Goal: Task Accomplishment & Management: Manage account settings

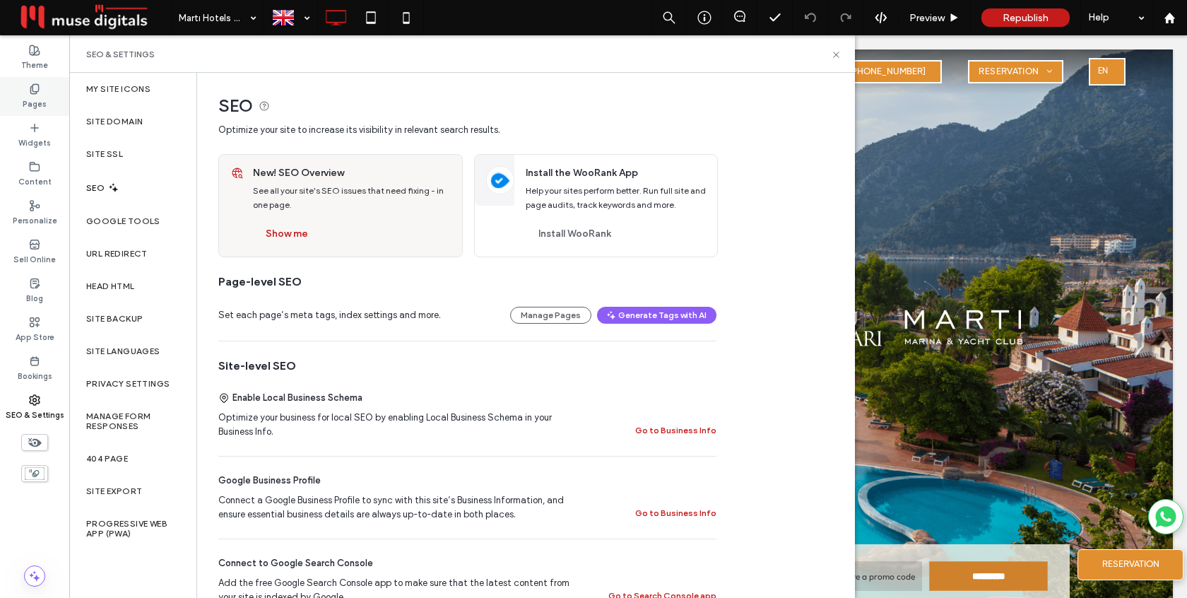
click at [40, 104] on label "Pages" at bounding box center [35, 103] width 24 height 16
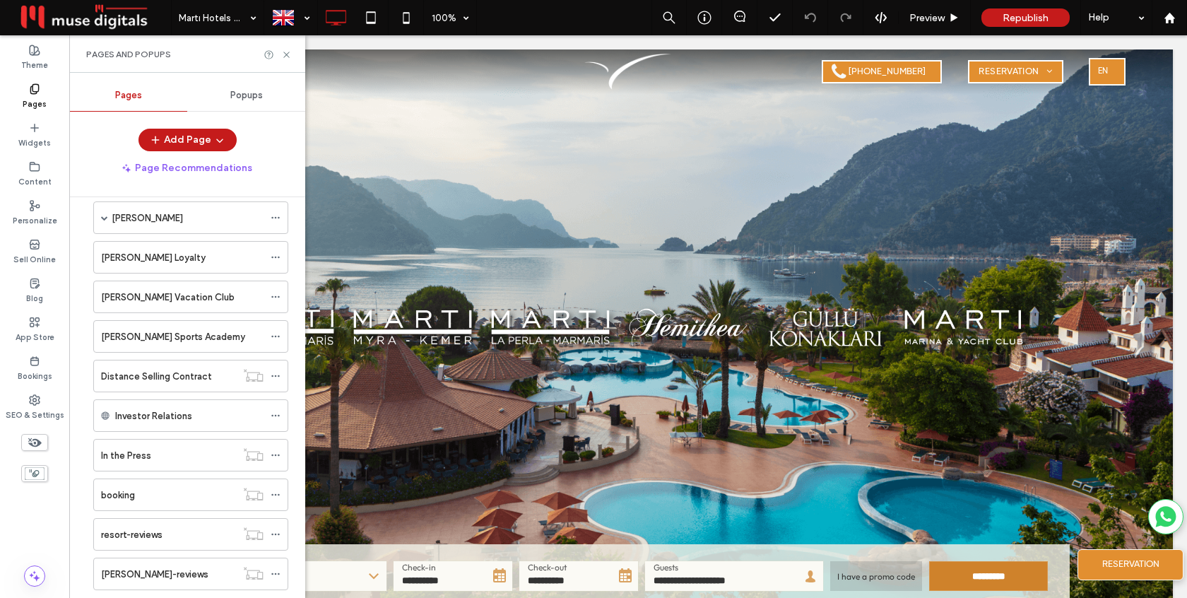
scroll to position [256, 0]
click at [275, 376] on use at bounding box center [275, 377] width 8 height 2
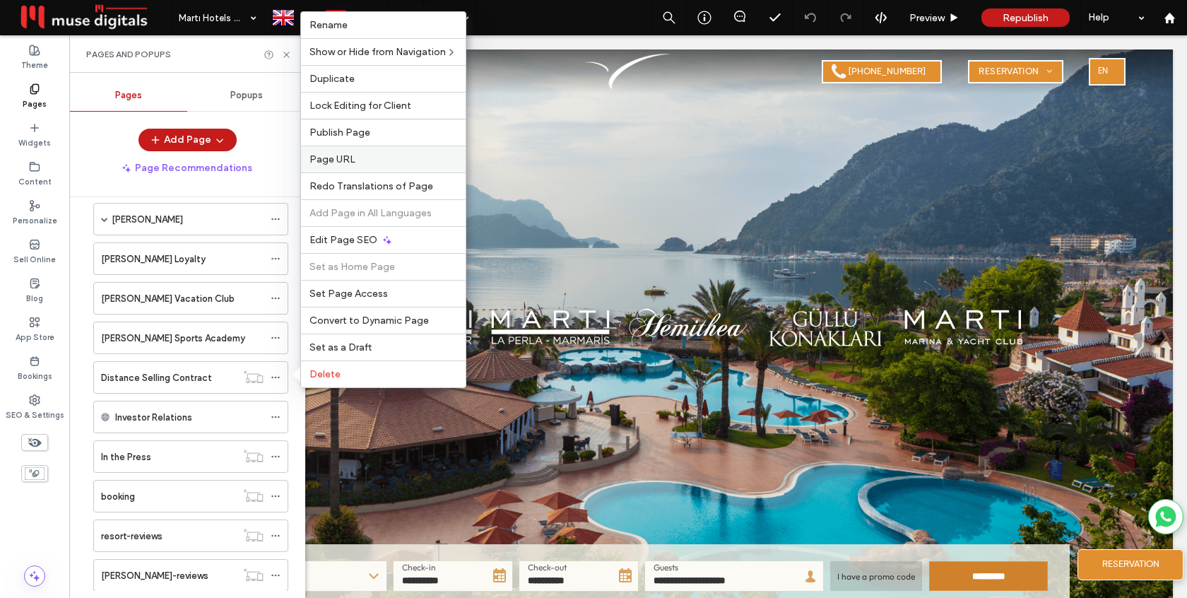
click at [379, 146] on div "Page URL" at bounding box center [383, 159] width 165 height 27
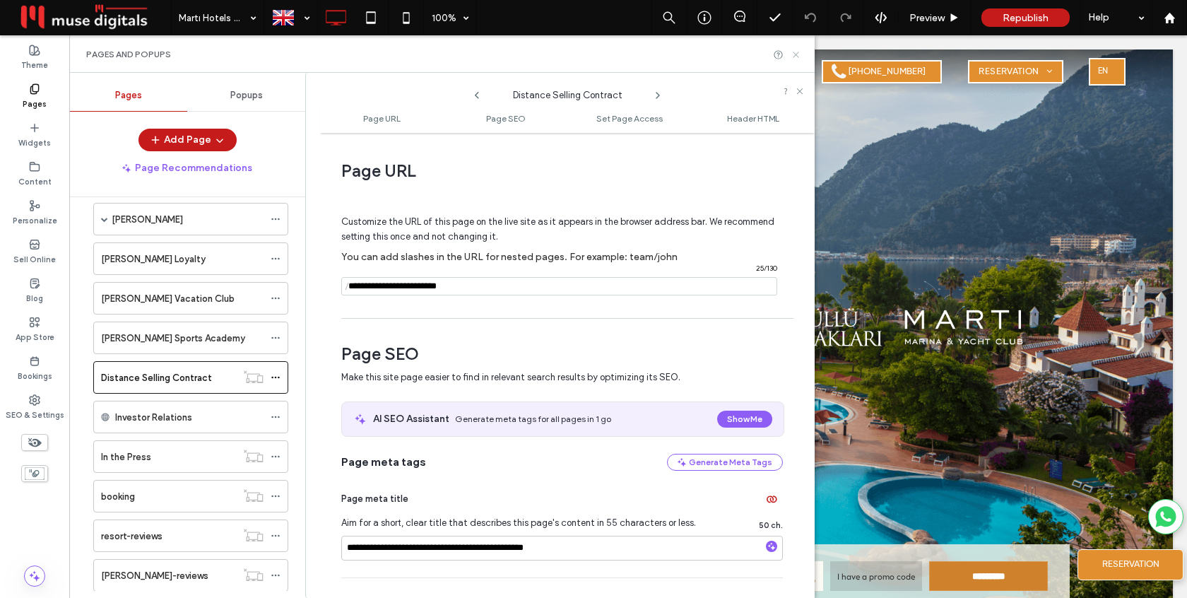
click at [797, 53] on icon at bounding box center [795, 54] width 11 height 11
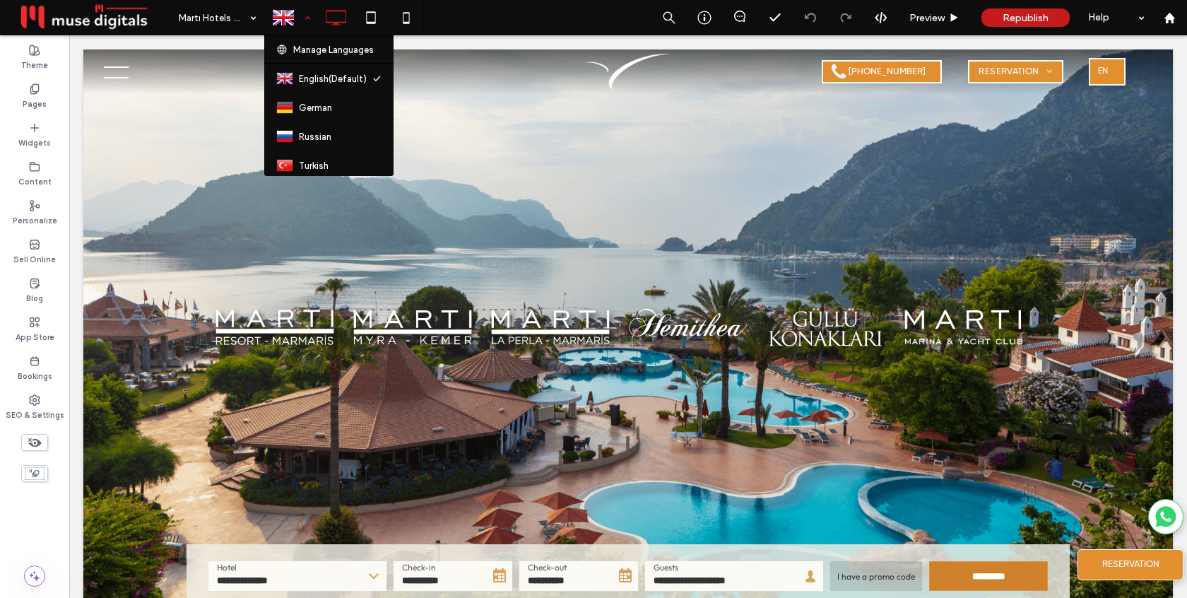
click at [309, 18] on div at bounding box center [291, 18] width 52 height 34
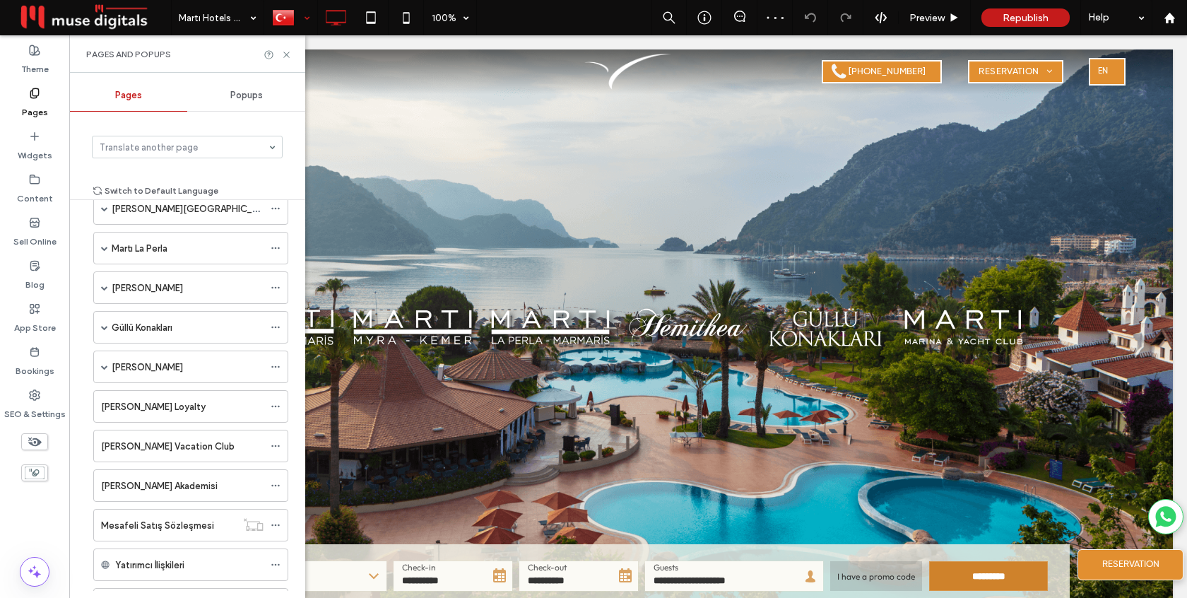
scroll to position [215, 0]
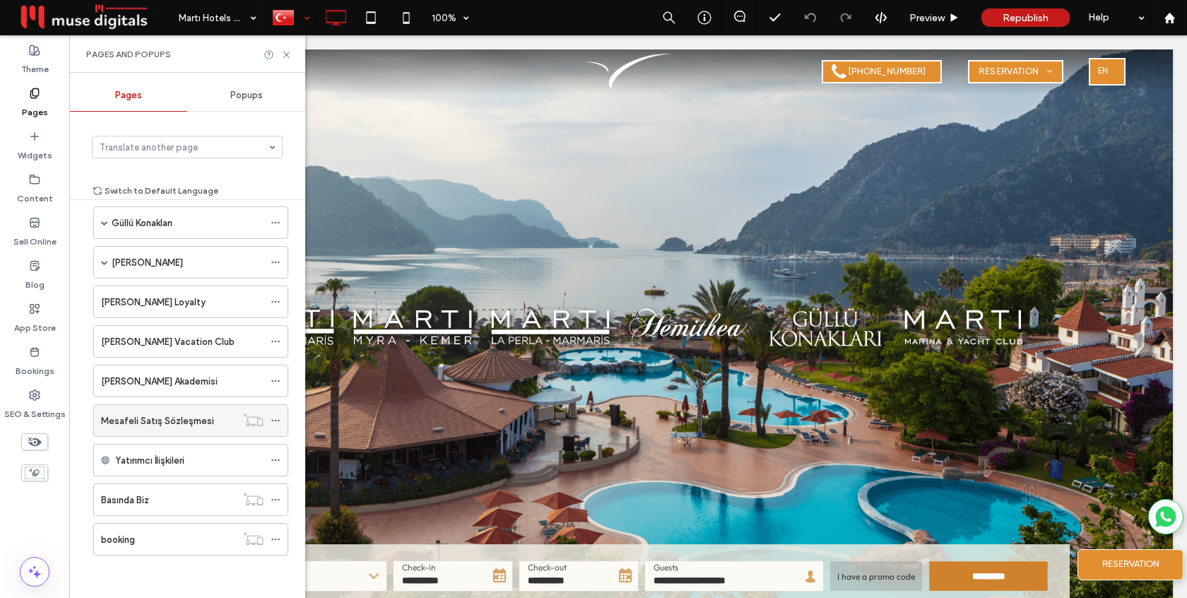
click at [273, 418] on icon at bounding box center [276, 420] width 10 height 10
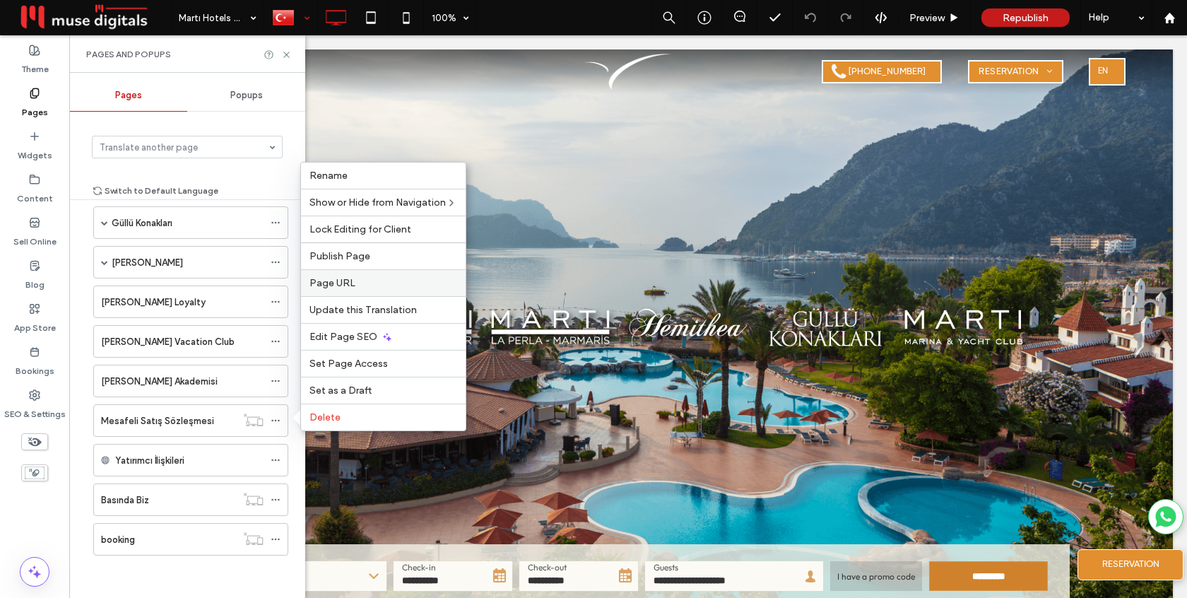
click at [345, 285] on span "Page URL" at bounding box center [332, 283] width 46 height 12
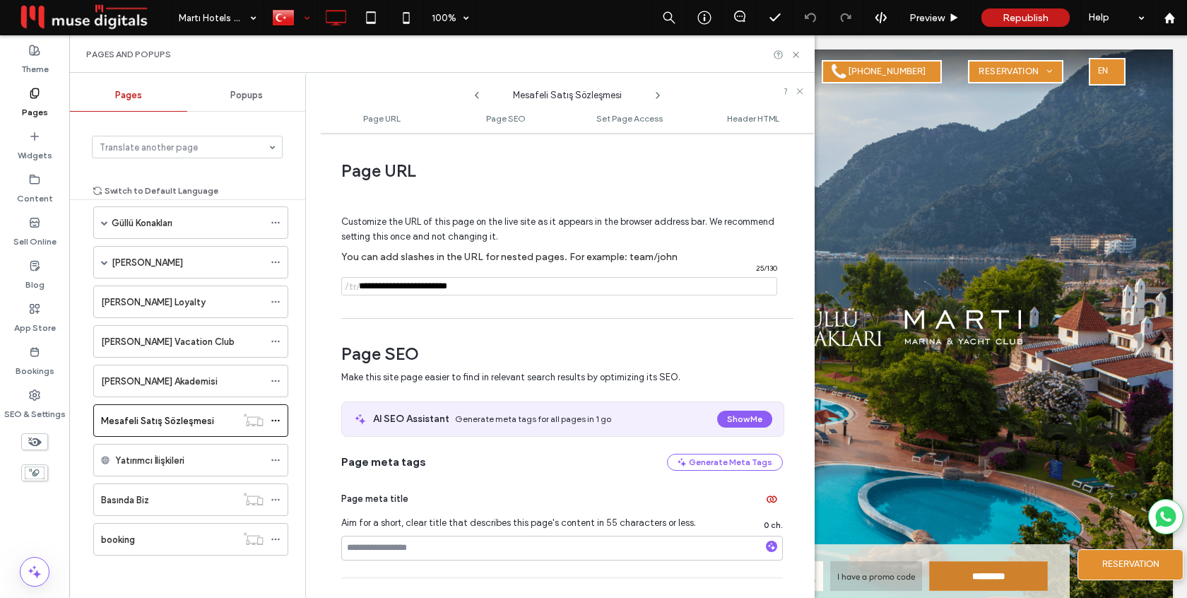
click at [476, 285] on input "notEmpty" at bounding box center [559, 286] width 436 height 18
type input "**********"
click at [503, 314] on div "Page URL Customize the URL of this page on the live site as it appears in the b…" at bounding box center [567, 365] width 494 height 451
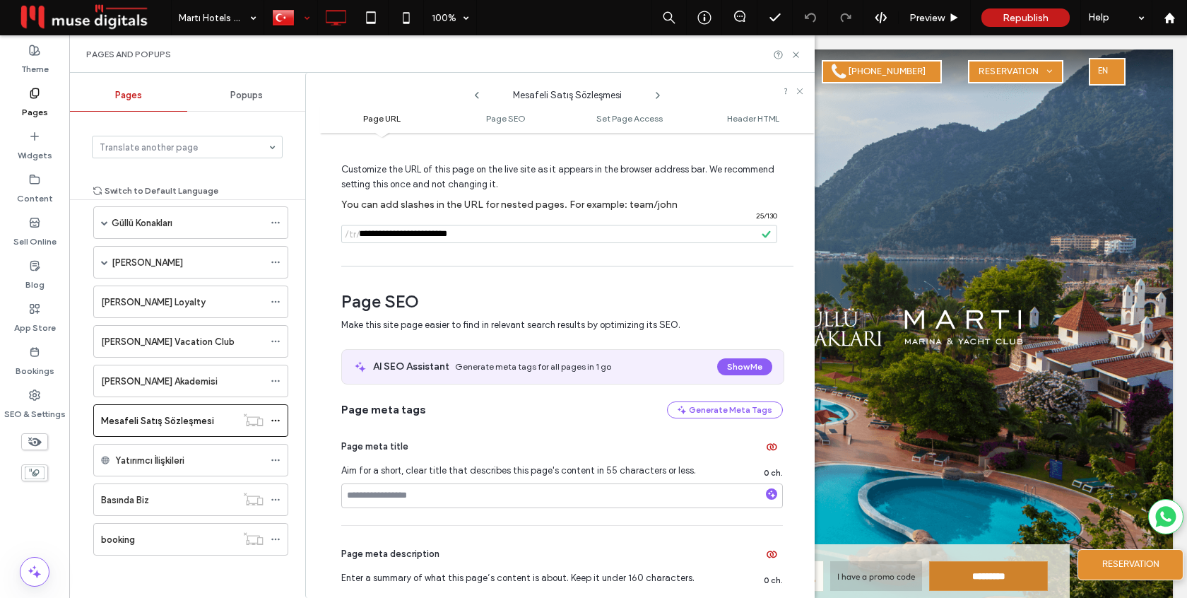
scroll to position [50, 0]
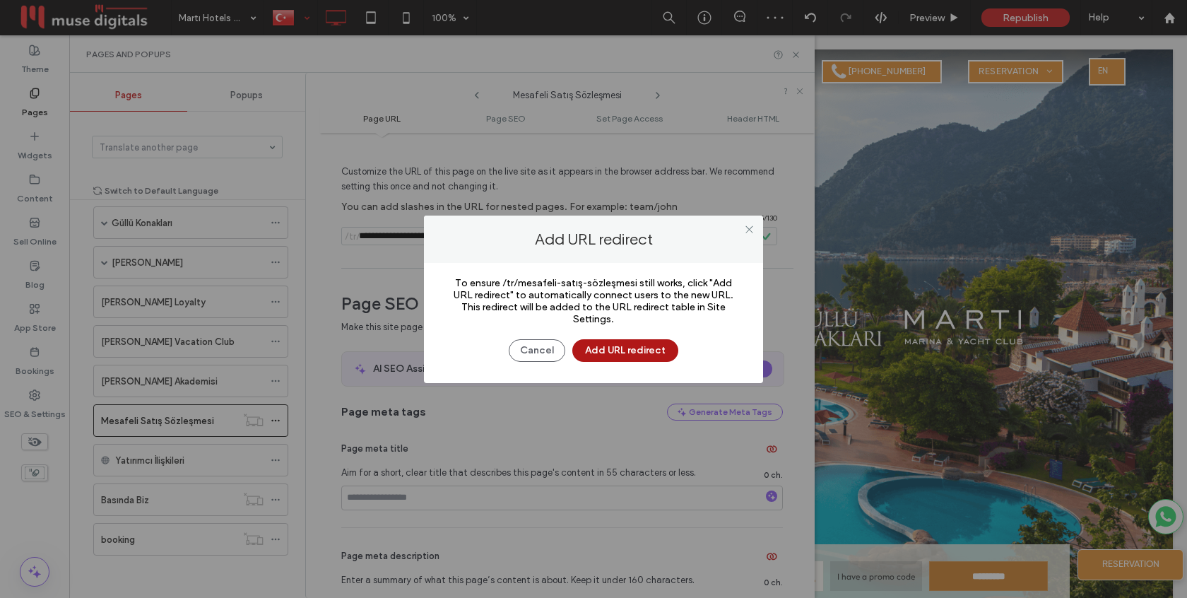
click at [636, 353] on button "Add URL redirect" at bounding box center [625, 350] width 106 height 23
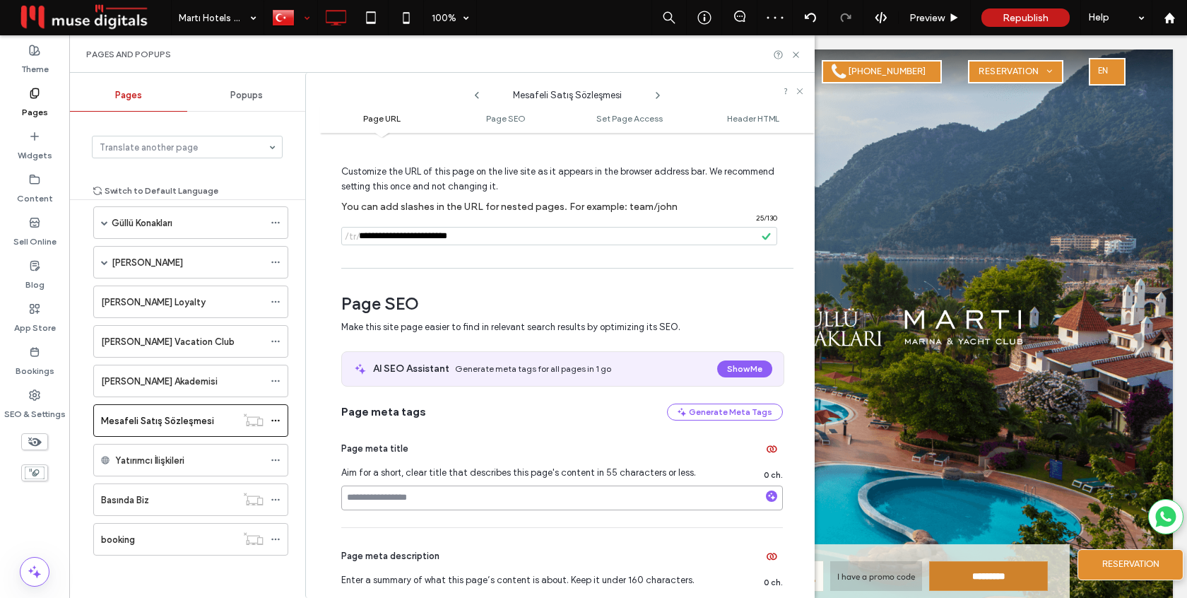
click at [466, 497] on input at bounding box center [561, 497] width 441 height 25
click at [399, 501] on input "**********" at bounding box center [561, 497] width 441 height 25
click at [528, 498] on input "**********" at bounding box center [561, 497] width 441 height 25
type input "**********"
click at [522, 529] on div "Page meta description Enter a summary of what this page’s content is about. Kee…" at bounding box center [561, 604] width 441 height 153
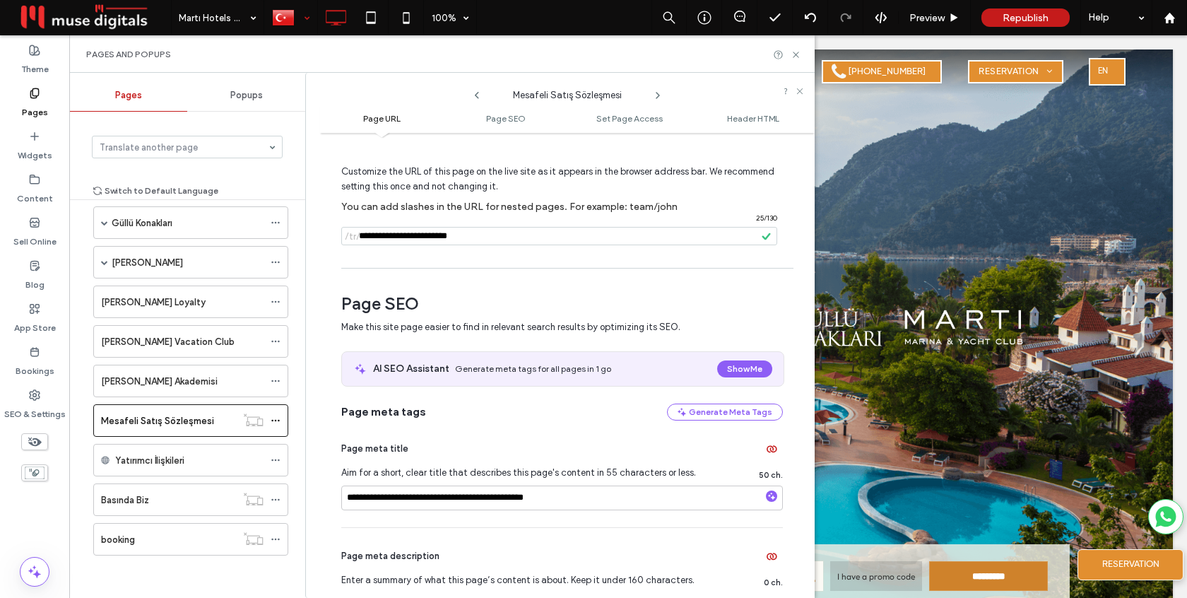
scroll to position [0, 0]
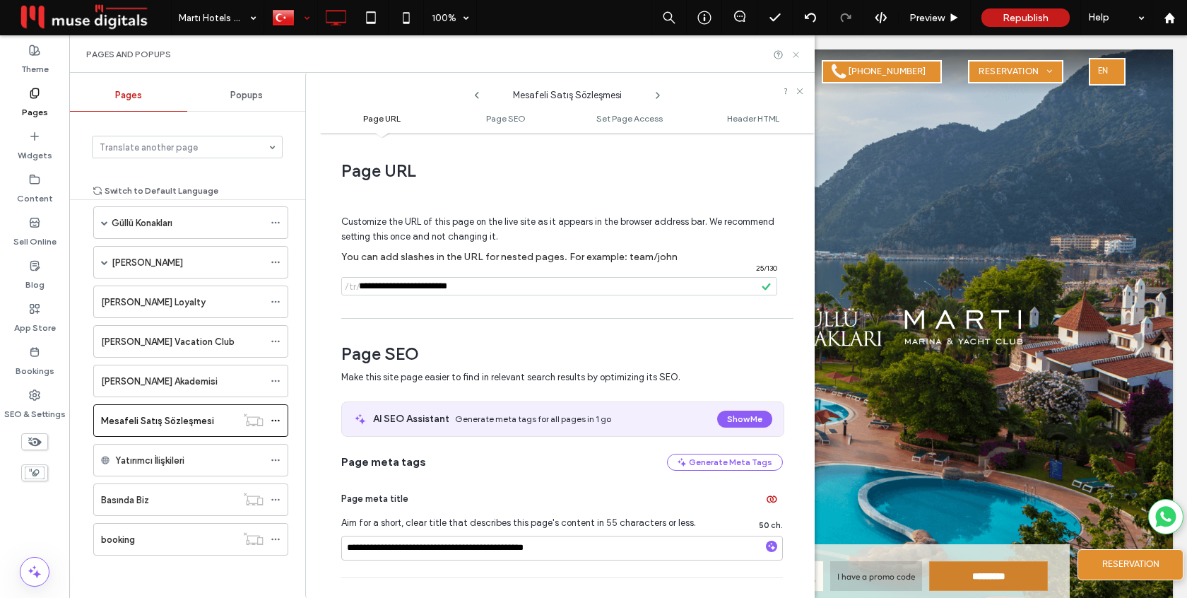
click at [793, 57] on icon at bounding box center [795, 54] width 11 height 11
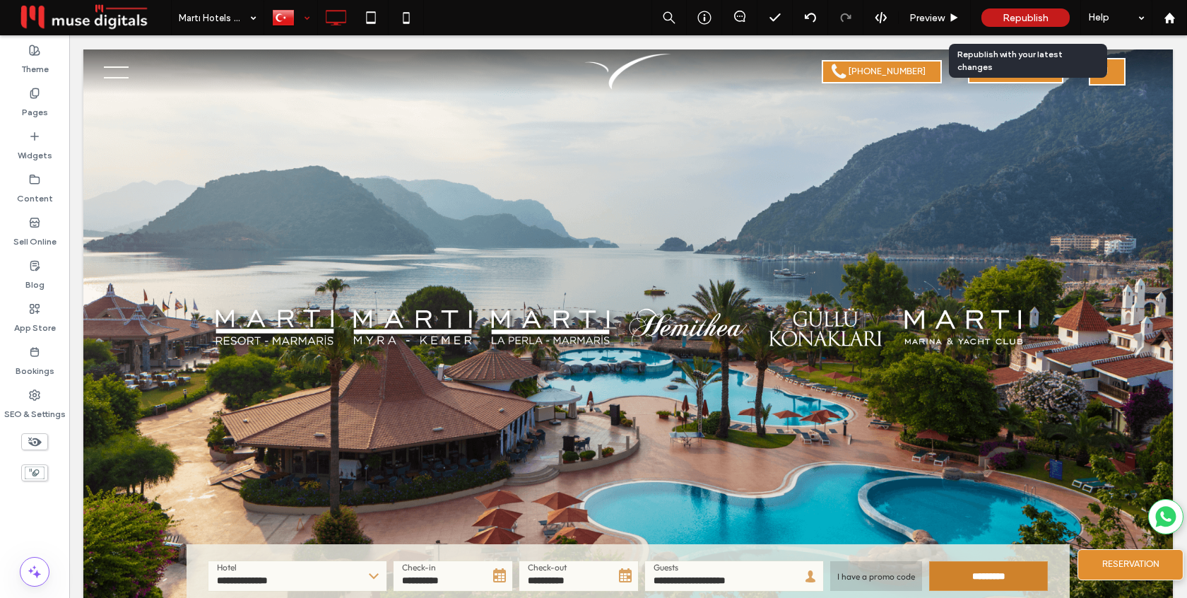
click at [1021, 15] on span "Republish" at bounding box center [1025, 18] width 46 height 12
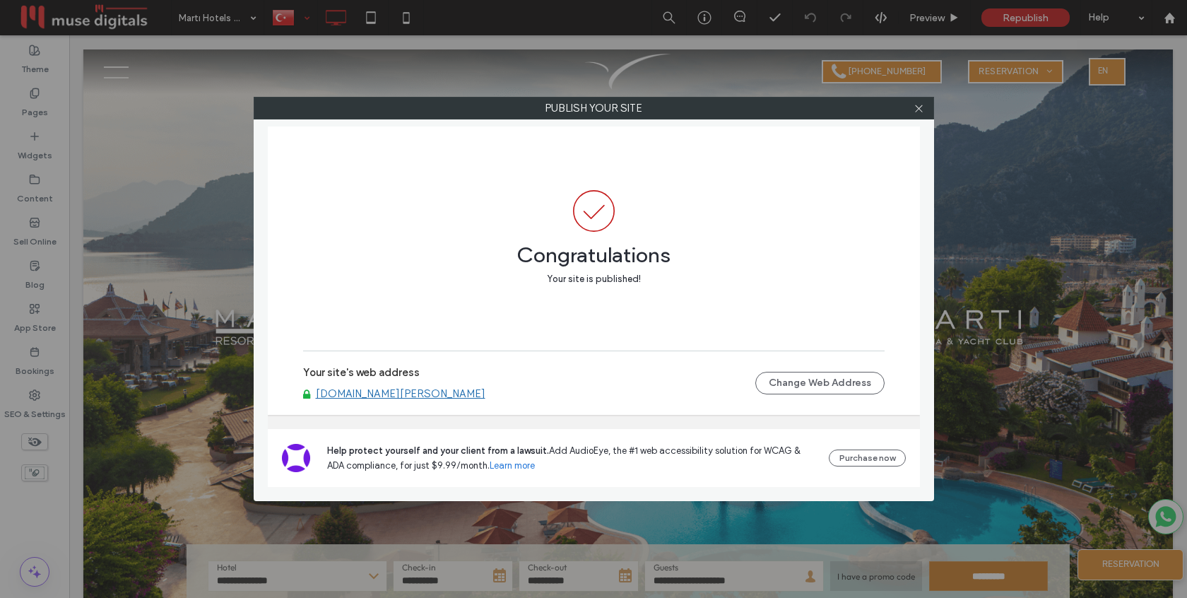
click at [376, 393] on link "[DOMAIN_NAME][PERSON_NAME]" at bounding box center [401, 393] width 170 height 13
